Goal: Task Accomplishment & Management: Manage account settings

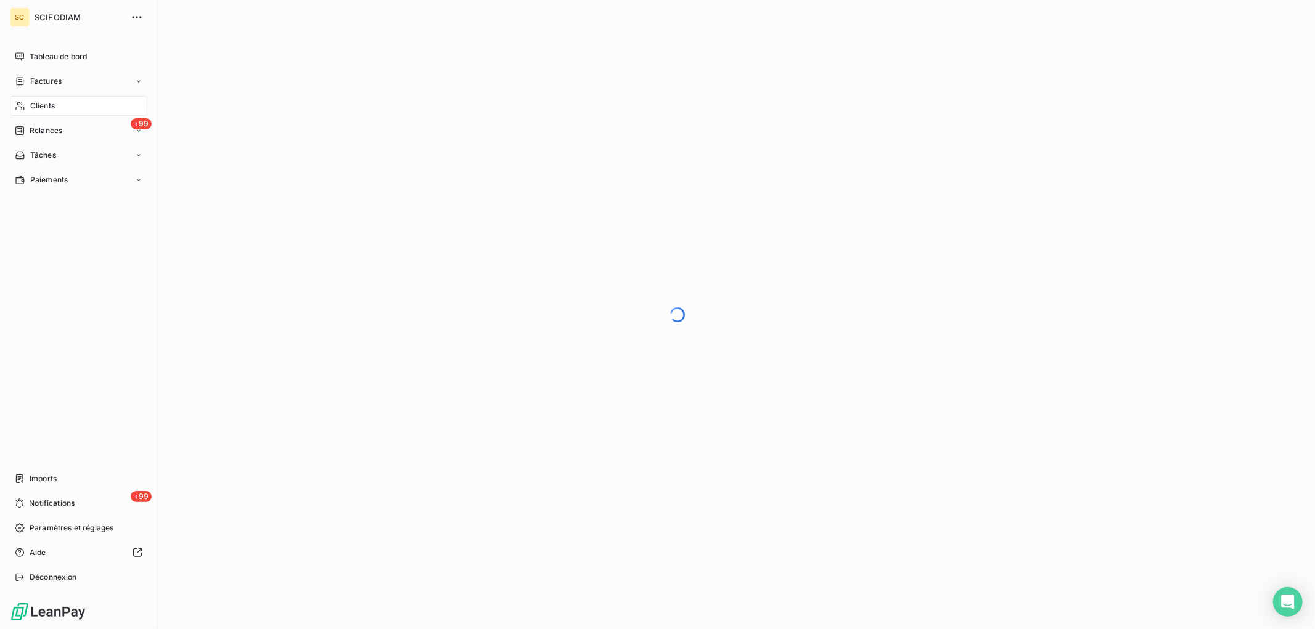
click at [21, 107] on icon at bounding box center [19, 106] width 9 height 8
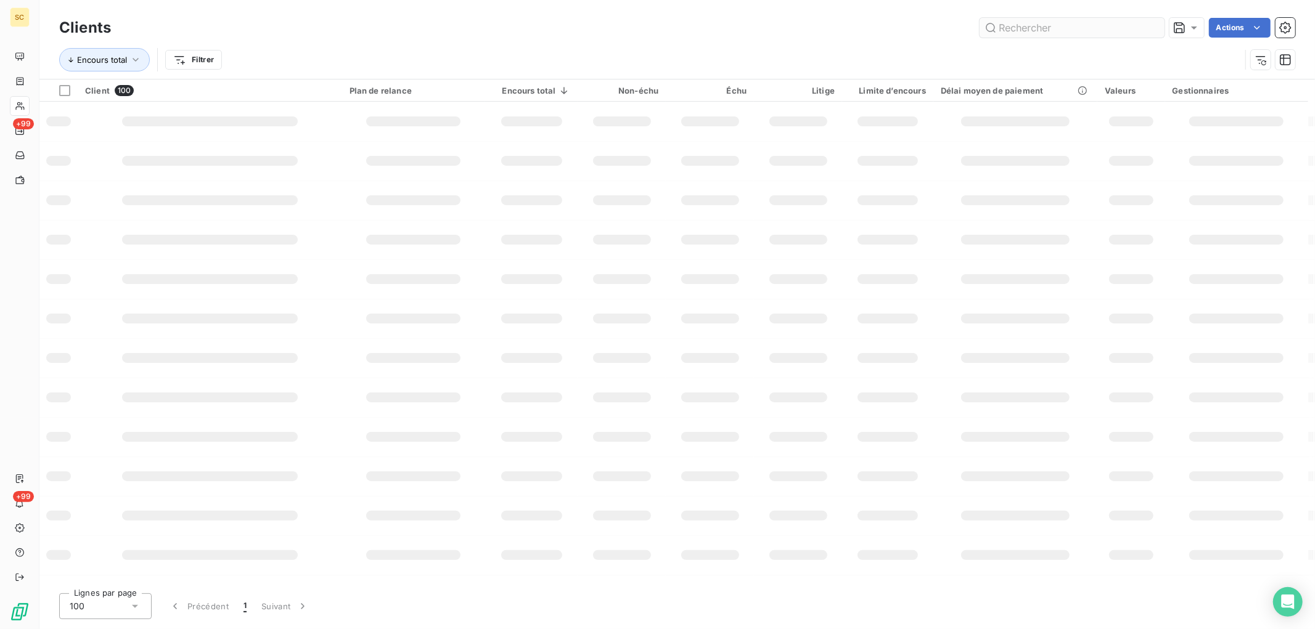
click at [1040, 22] on input "text" at bounding box center [1071, 28] width 185 height 20
type input "lesue"
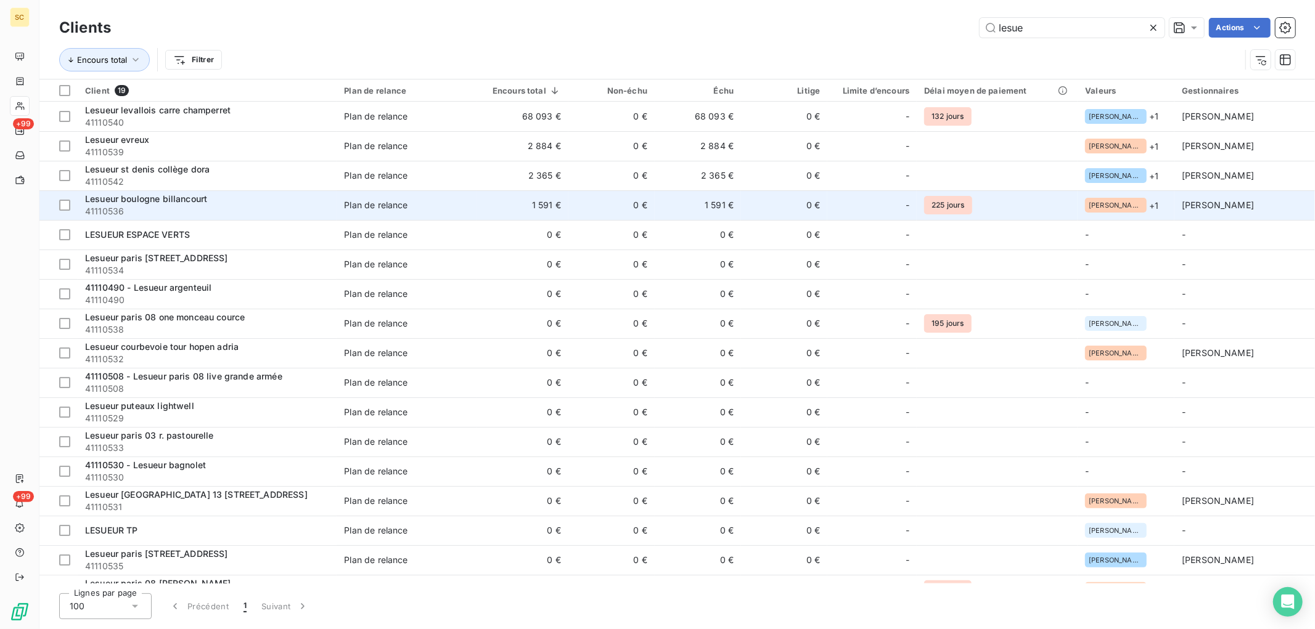
click at [494, 210] on td "1 591 €" at bounding box center [522, 205] width 91 height 30
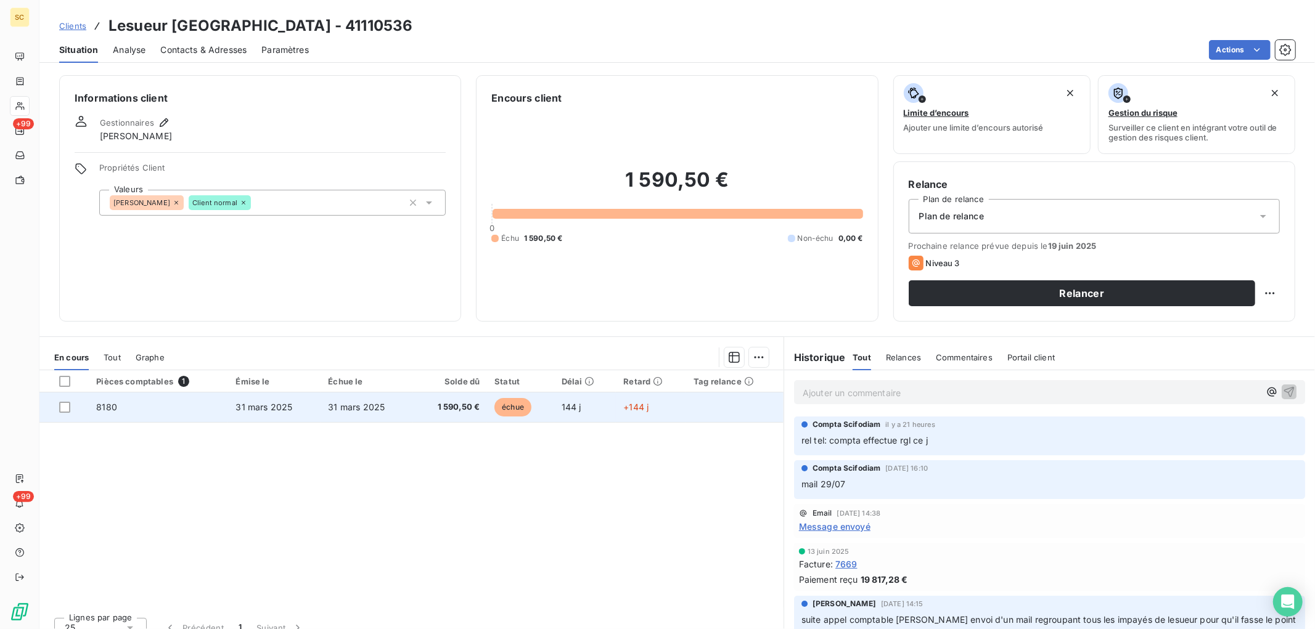
click at [450, 410] on span "1 590,50 €" at bounding box center [449, 407] width 59 height 12
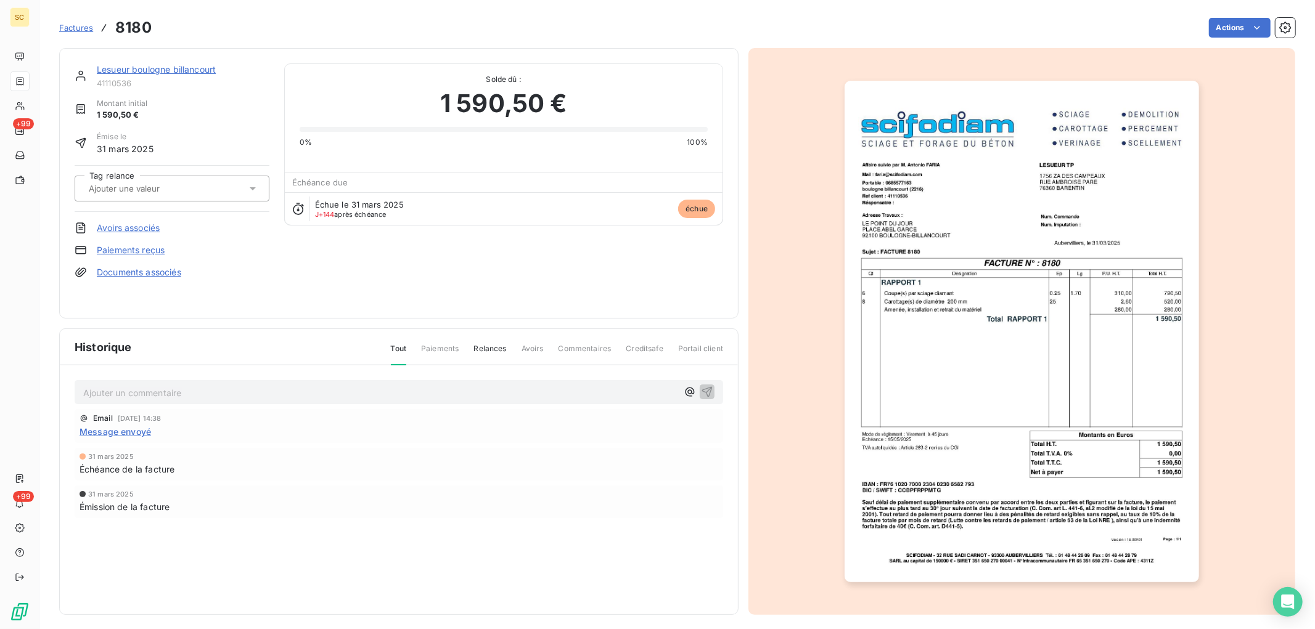
click at [155, 248] on link "Paiements reçus" at bounding box center [131, 250] width 68 height 12
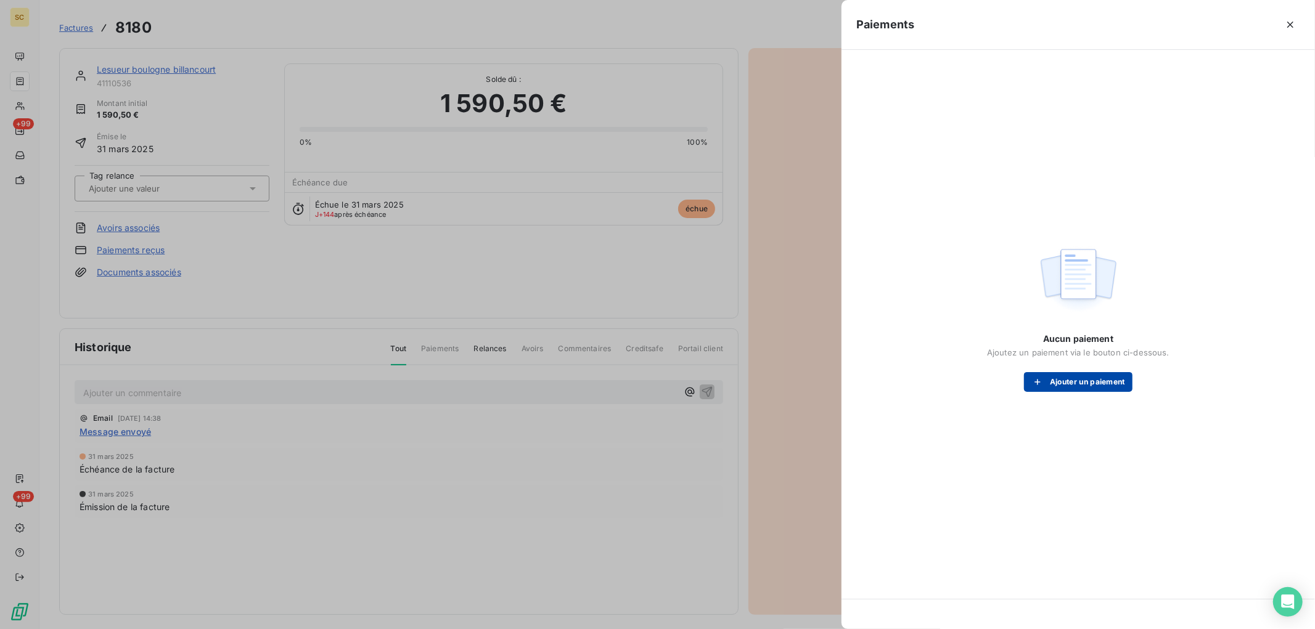
click at [1077, 380] on button "Ajouter un paiement" at bounding box center [1078, 382] width 108 height 20
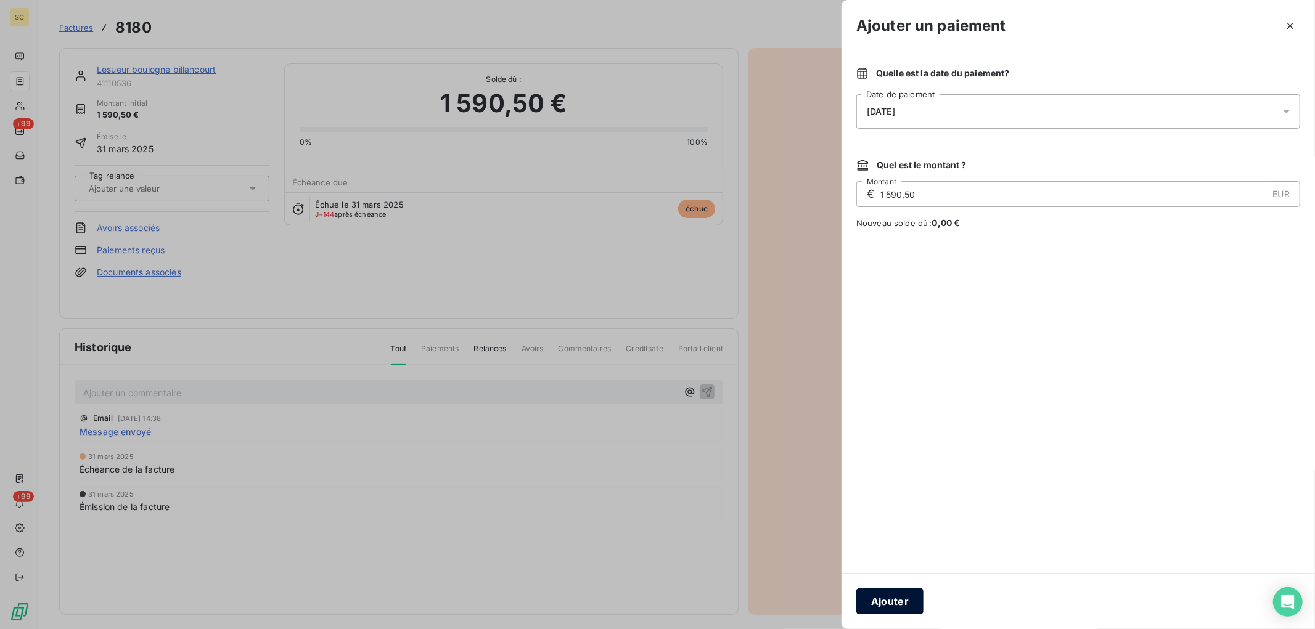
click at [897, 606] on button "Ajouter" at bounding box center [889, 602] width 67 height 26
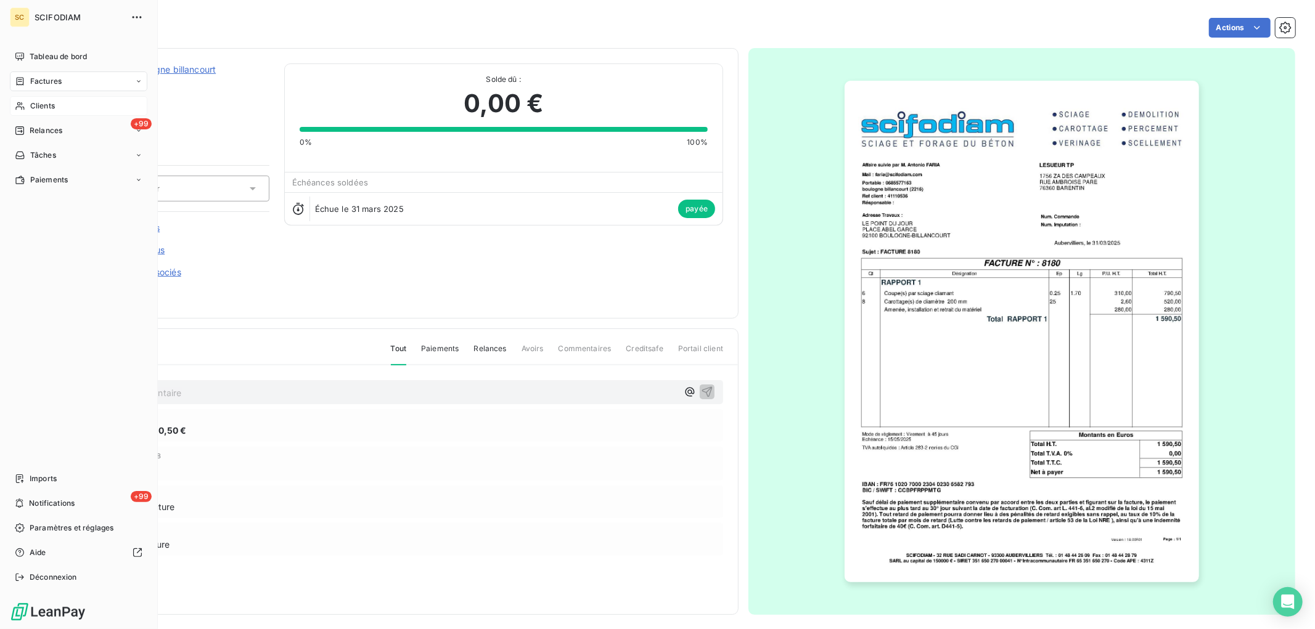
click at [44, 111] on span "Clients" at bounding box center [42, 105] width 25 height 11
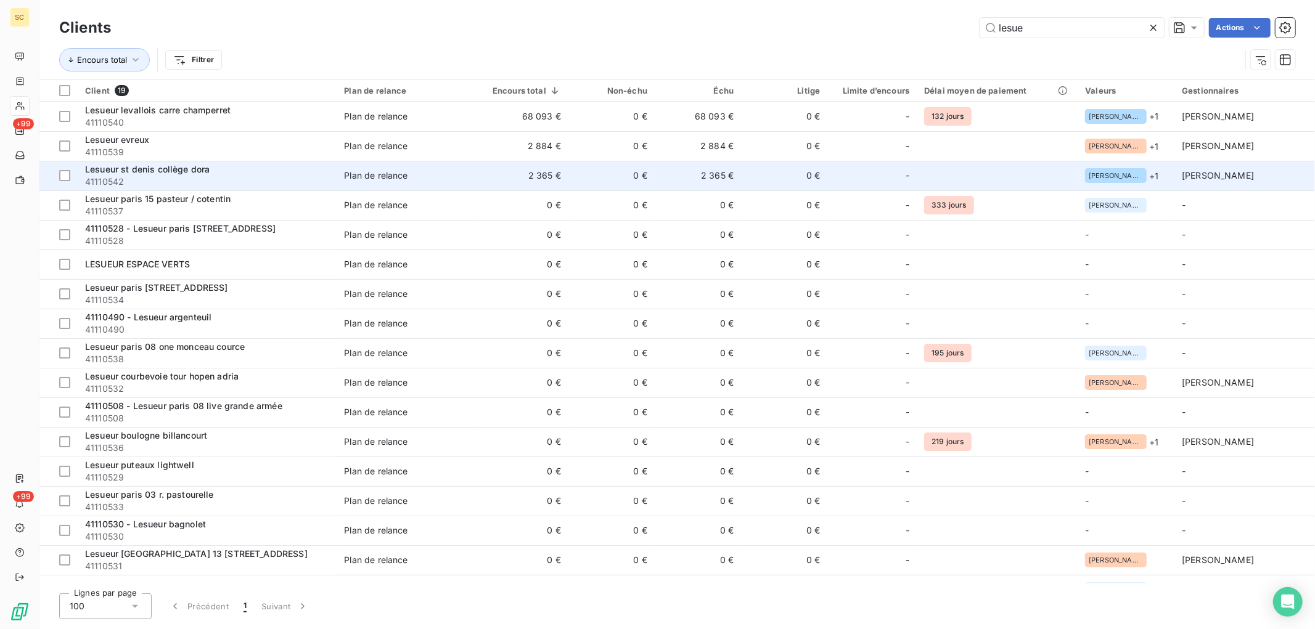
click at [543, 170] on td "2 365 €" at bounding box center [522, 176] width 91 height 30
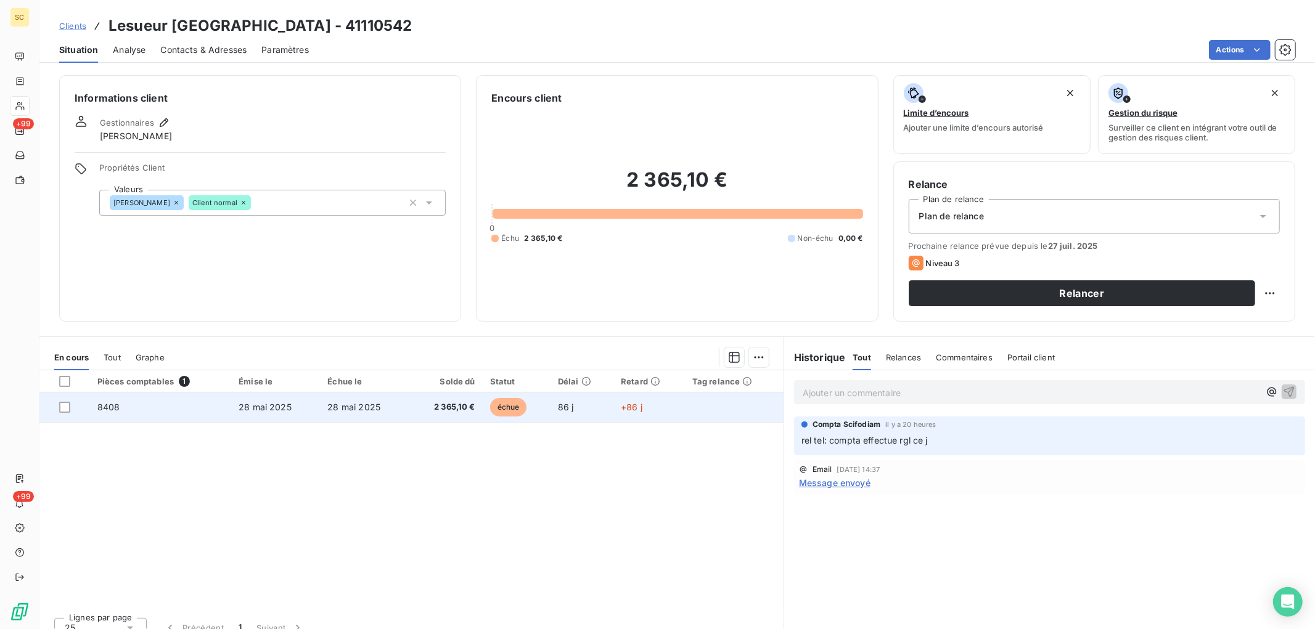
click at [441, 412] on span "2 365,10 €" at bounding box center [446, 407] width 59 height 12
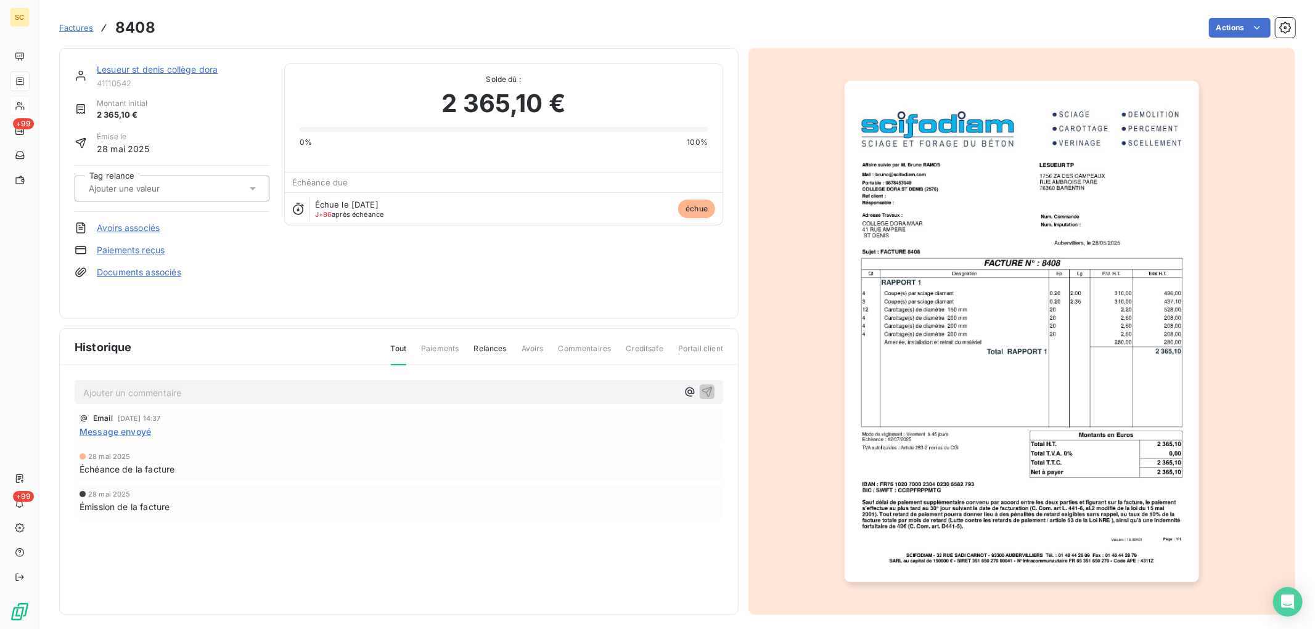
click at [139, 251] on link "Paiements reçus" at bounding box center [131, 250] width 68 height 12
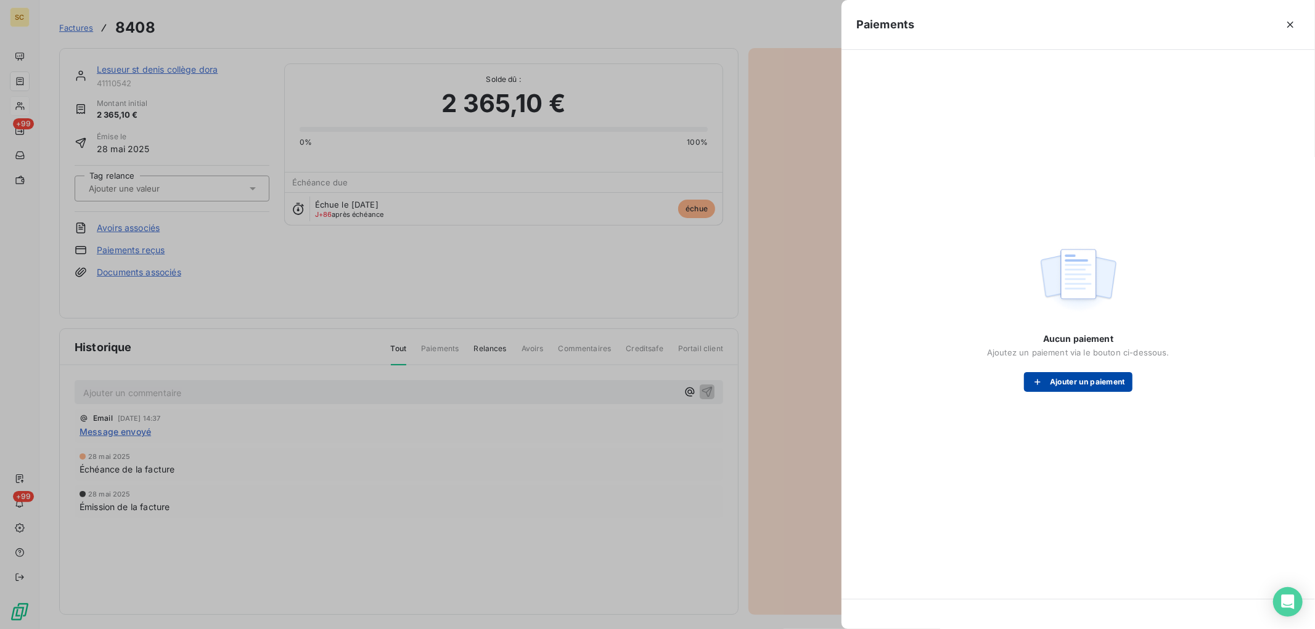
click at [1070, 376] on button "Ajouter un paiement" at bounding box center [1078, 382] width 108 height 20
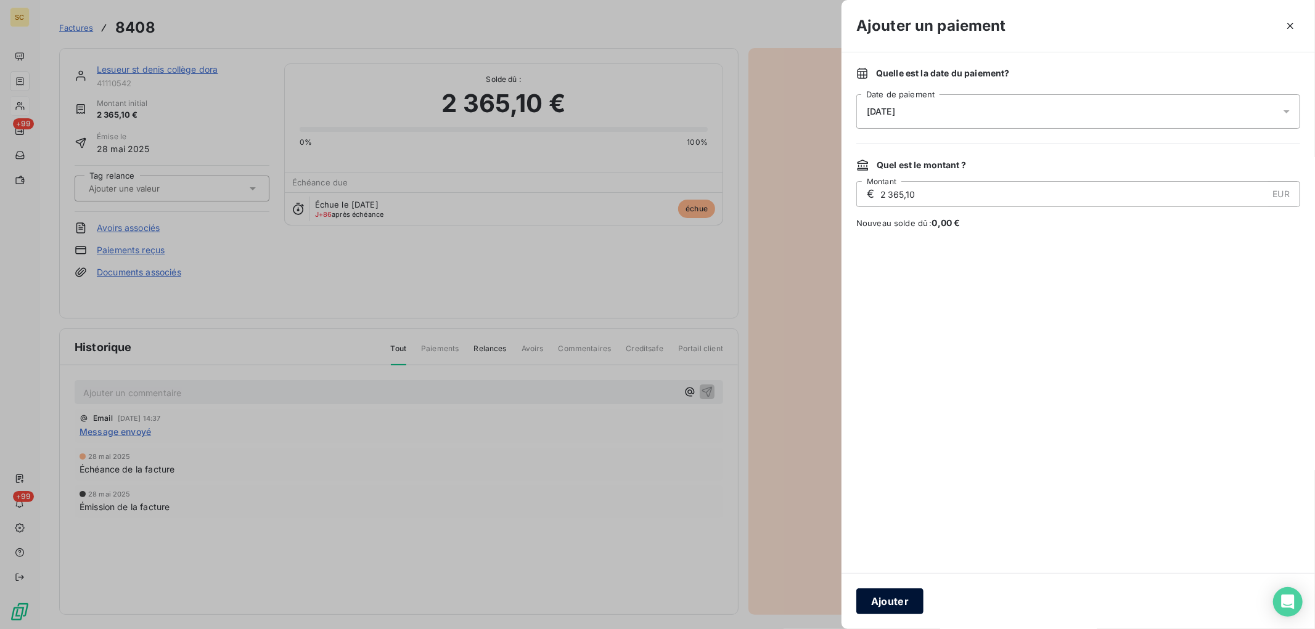
click at [896, 598] on button "Ajouter" at bounding box center [889, 602] width 67 height 26
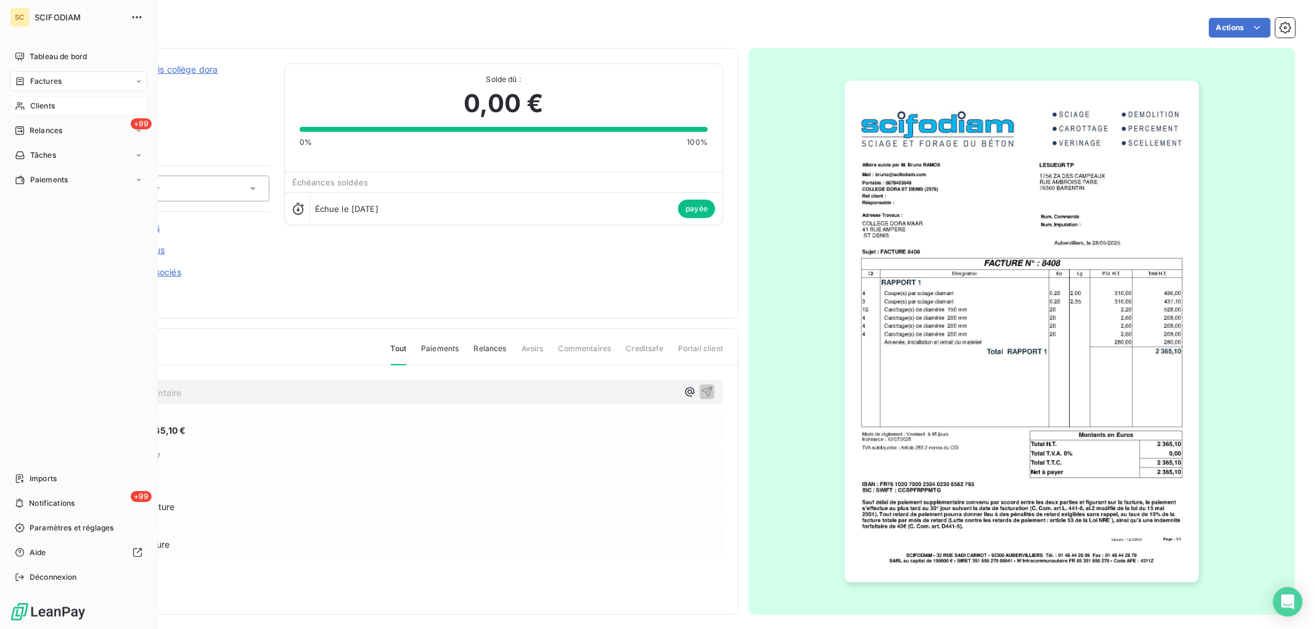
click at [32, 104] on span "Clients" at bounding box center [42, 105] width 25 height 11
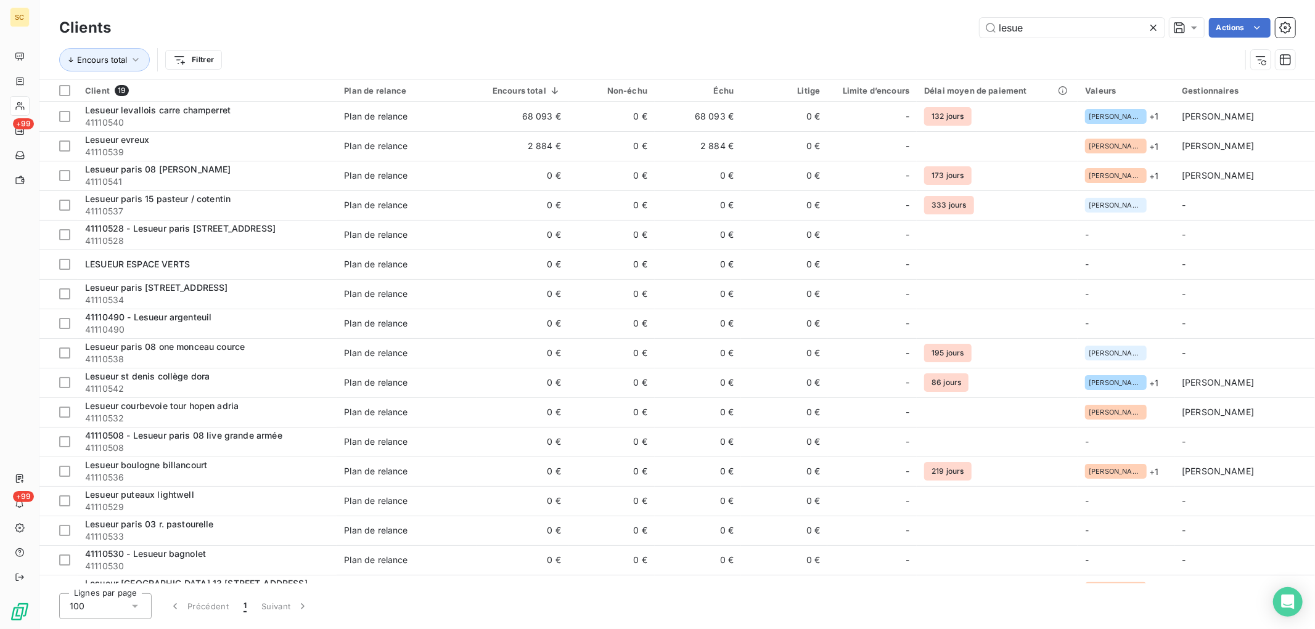
drag, startPoint x: 1054, startPoint y: 31, endPoint x: 904, endPoint y: 25, distance: 150.5
click at [904, 25] on div "lesue Actions" at bounding box center [710, 28] width 1169 height 20
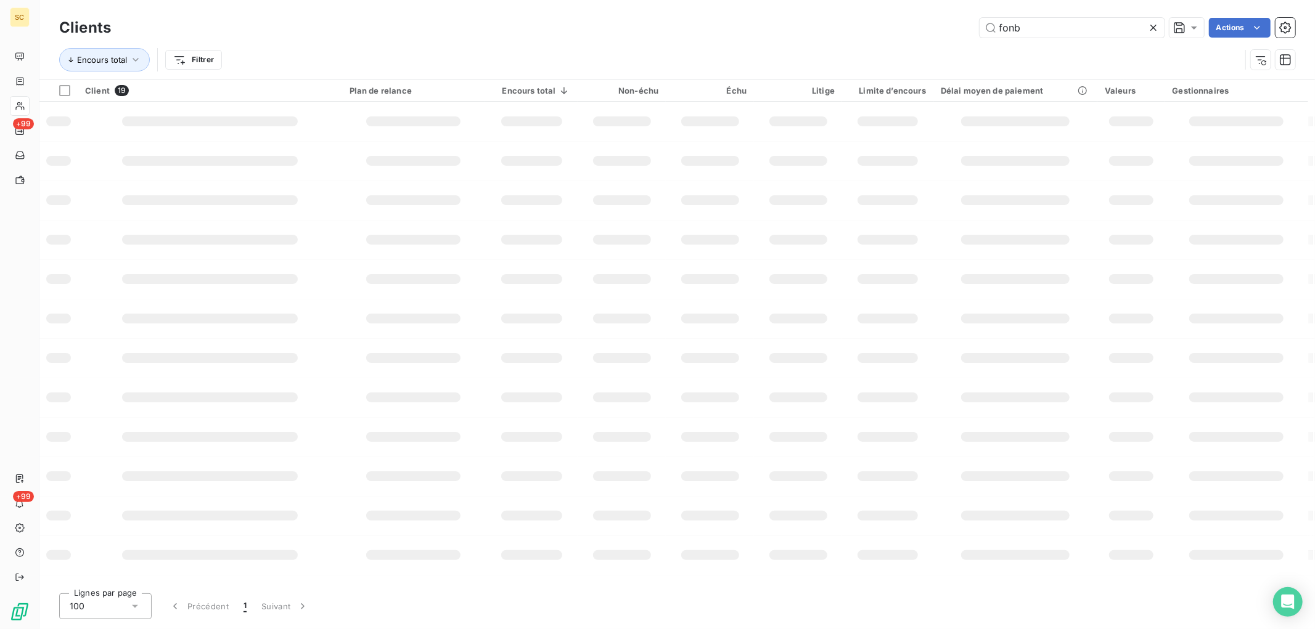
type input "fonb"
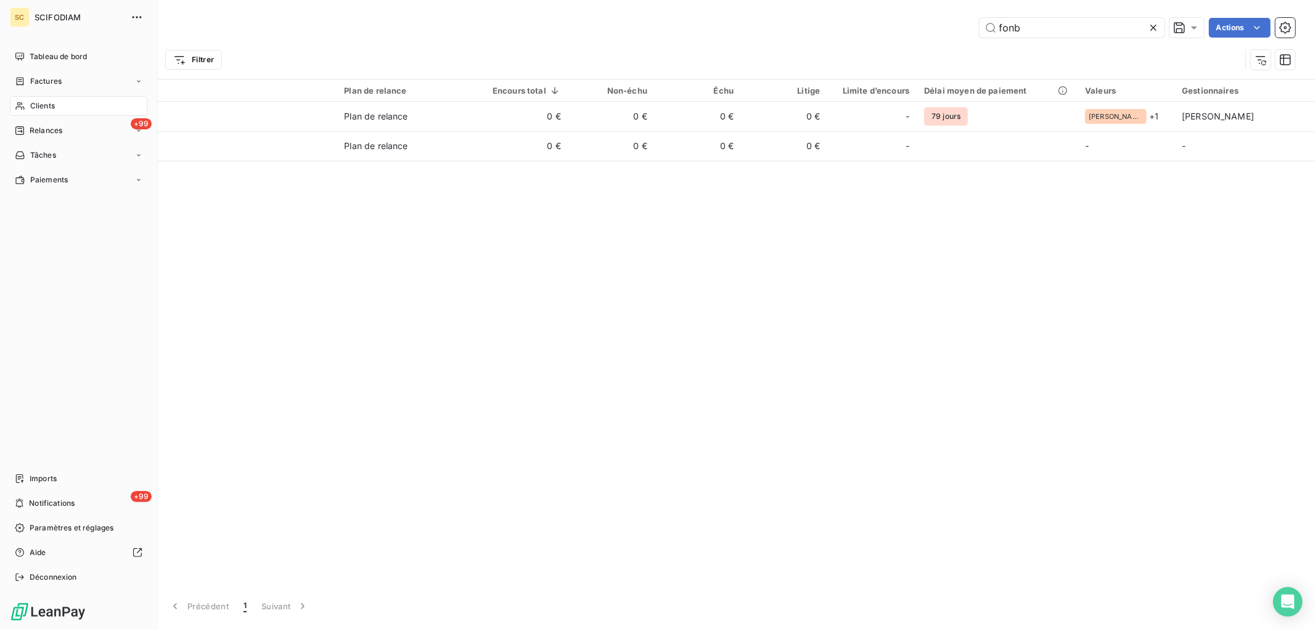
click at [63, 101] on div "Clients" at bounding box center [78, 106] width 137 height 20
click at [63, 81] on div "Factures" at bounding box center [78, 81] width 137 height 20
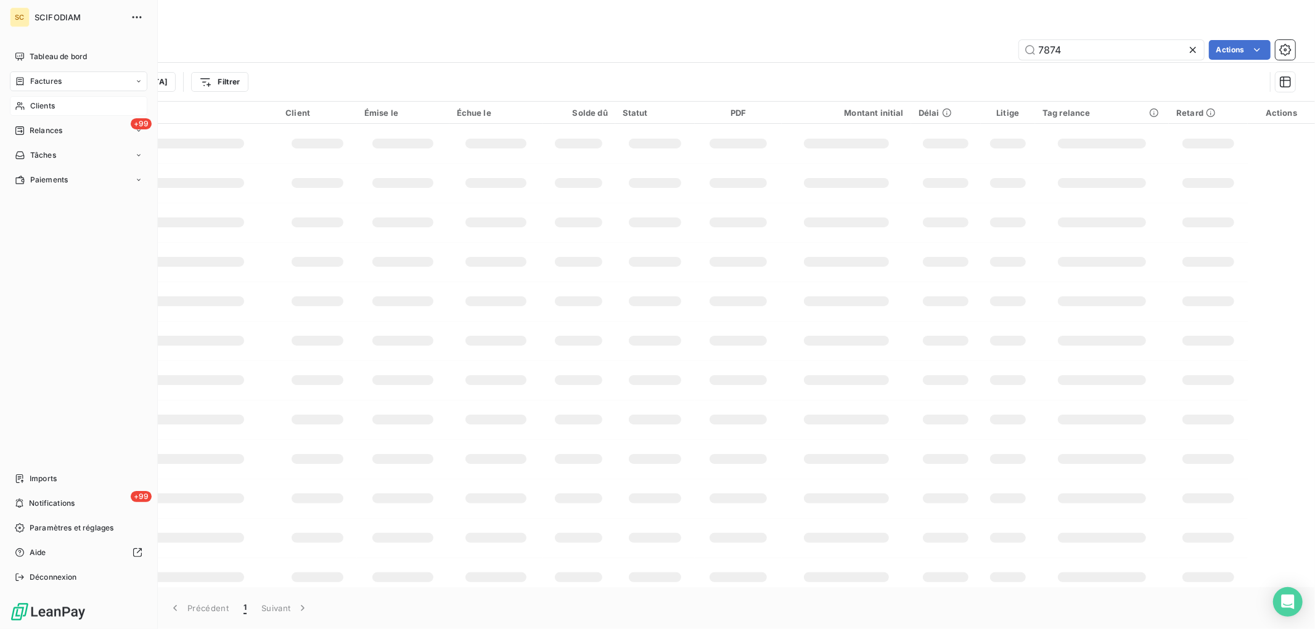
click at [31, 105] on span "Clients" at bounding box center [42, 105] width 25 height 11
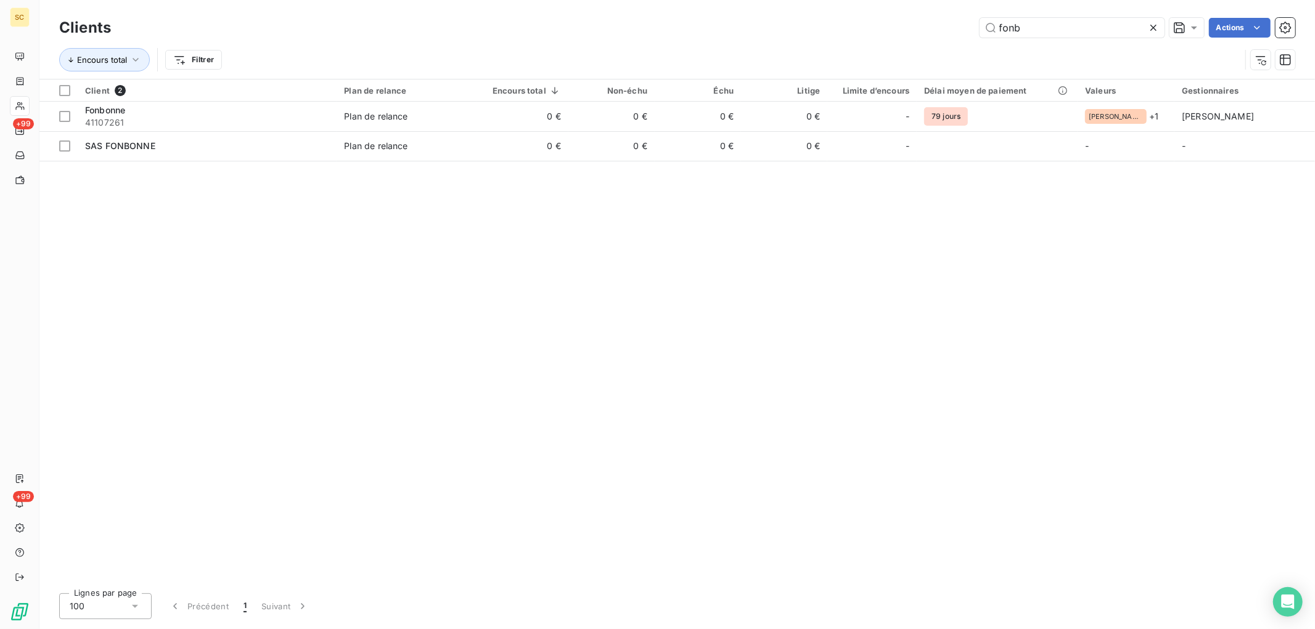
drag, startPoint x: 1014, startPoint y: 28, endPoint x: 835, endPoint y: 27, distance: 179.3
click at [839, 27] on div "fonb Actions" at bounding box center [710, 28] width 1169 height 20
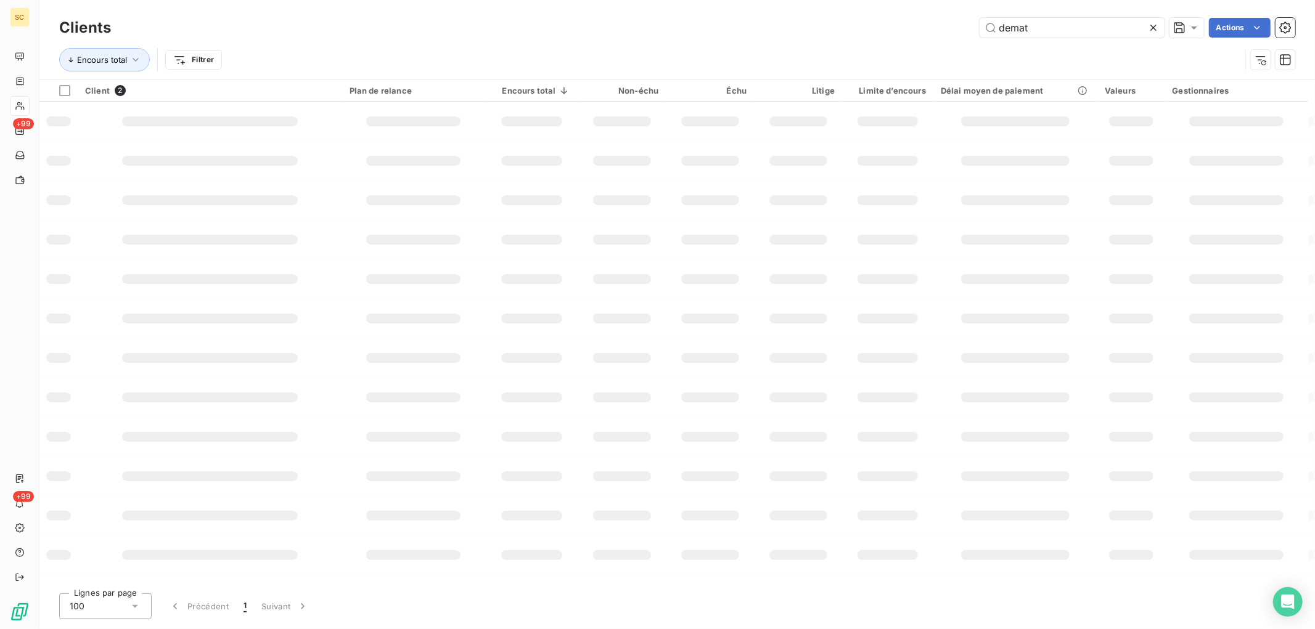
type input "demat"
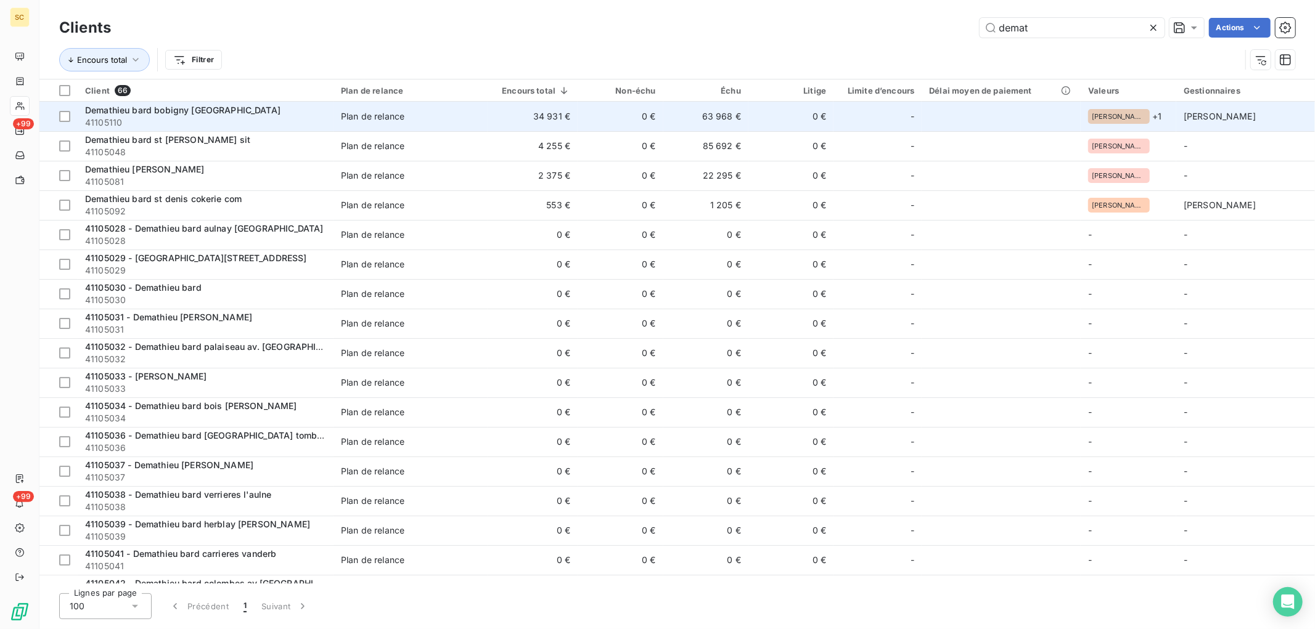
click at [583, 118] on td "0 €" at bounding box center [619, 117] width 85 height 30
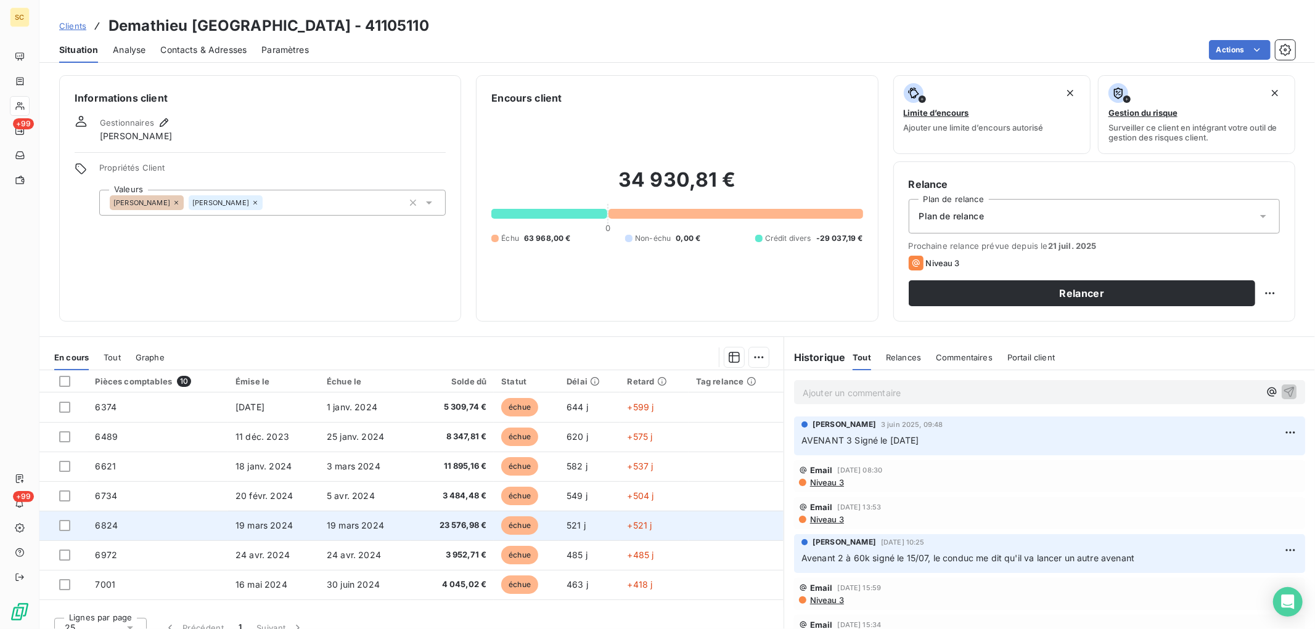
scroll to position [81, 0]
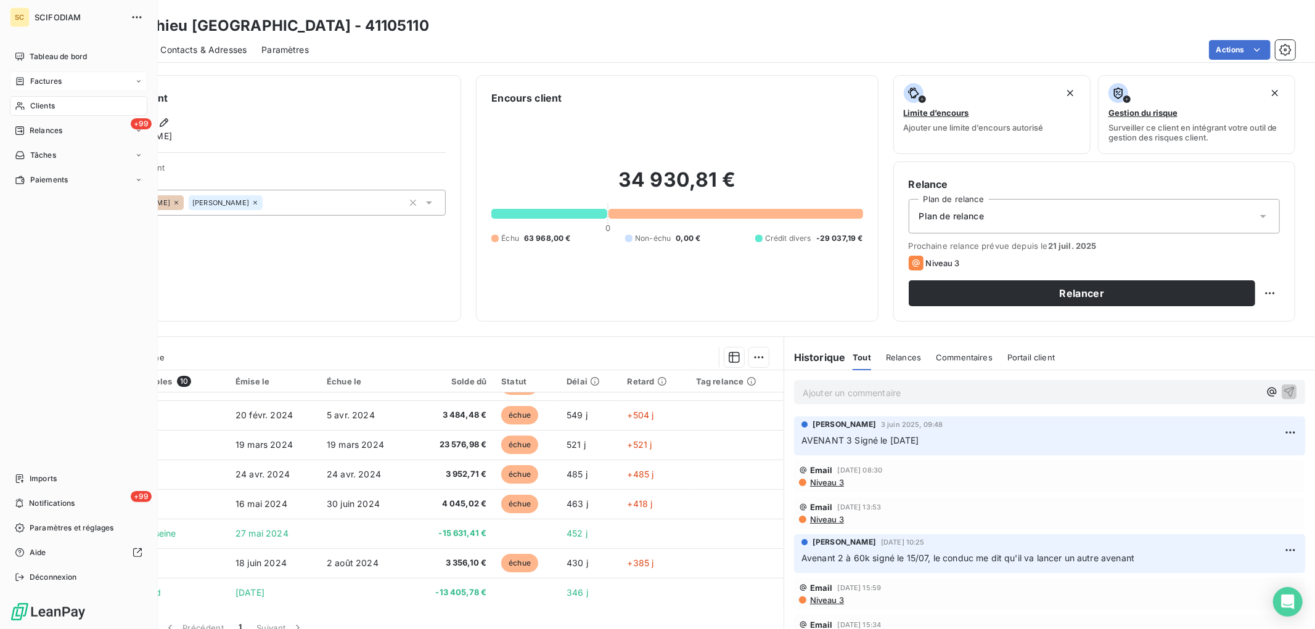
click at [33, 76] on span "Factures" at bounding box center [45, 81] width 31 height 11
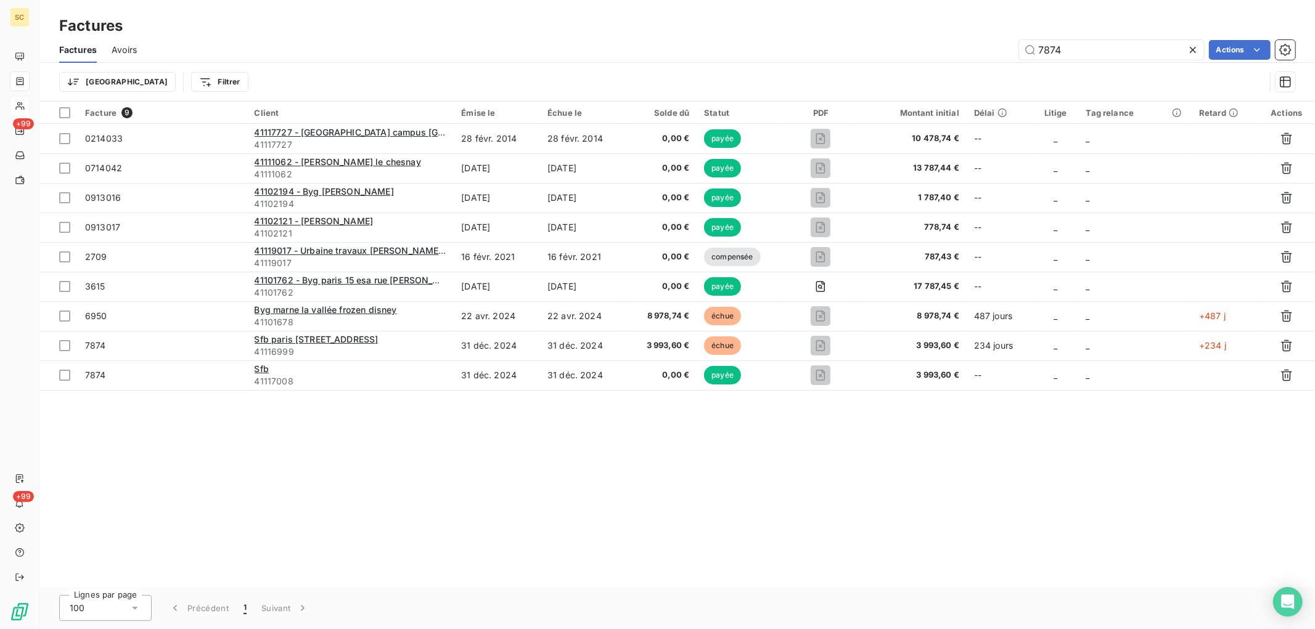
drag, startPoint x: 1100, startPoint y: 52, endPoint x: 917, endPoint y: 45, distance: 183.2
click at [919, 46] on div "7874 Actions" at bounding box center [723, 50] width 1143 height 20
type input "8509"
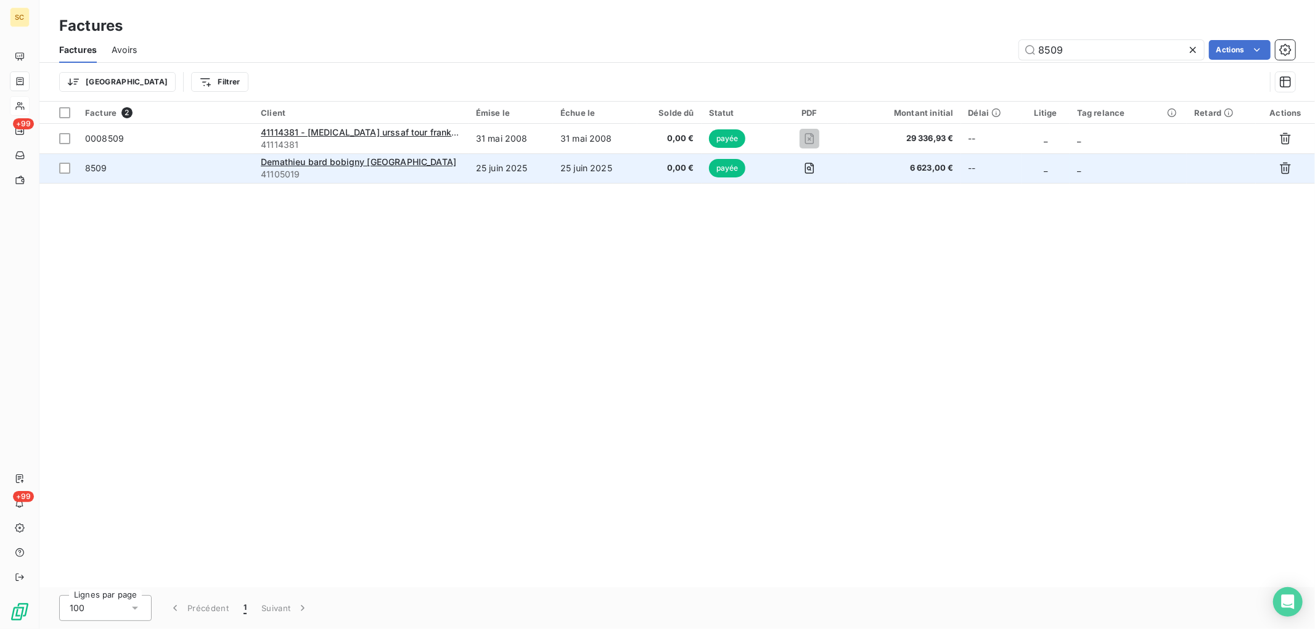
click at [537, 165] on td "25 juin 2025" at bounding box center [510, 168] width 84 height 30
